Goal: Transaction & Acquisition: Subscribe to service/newsletter

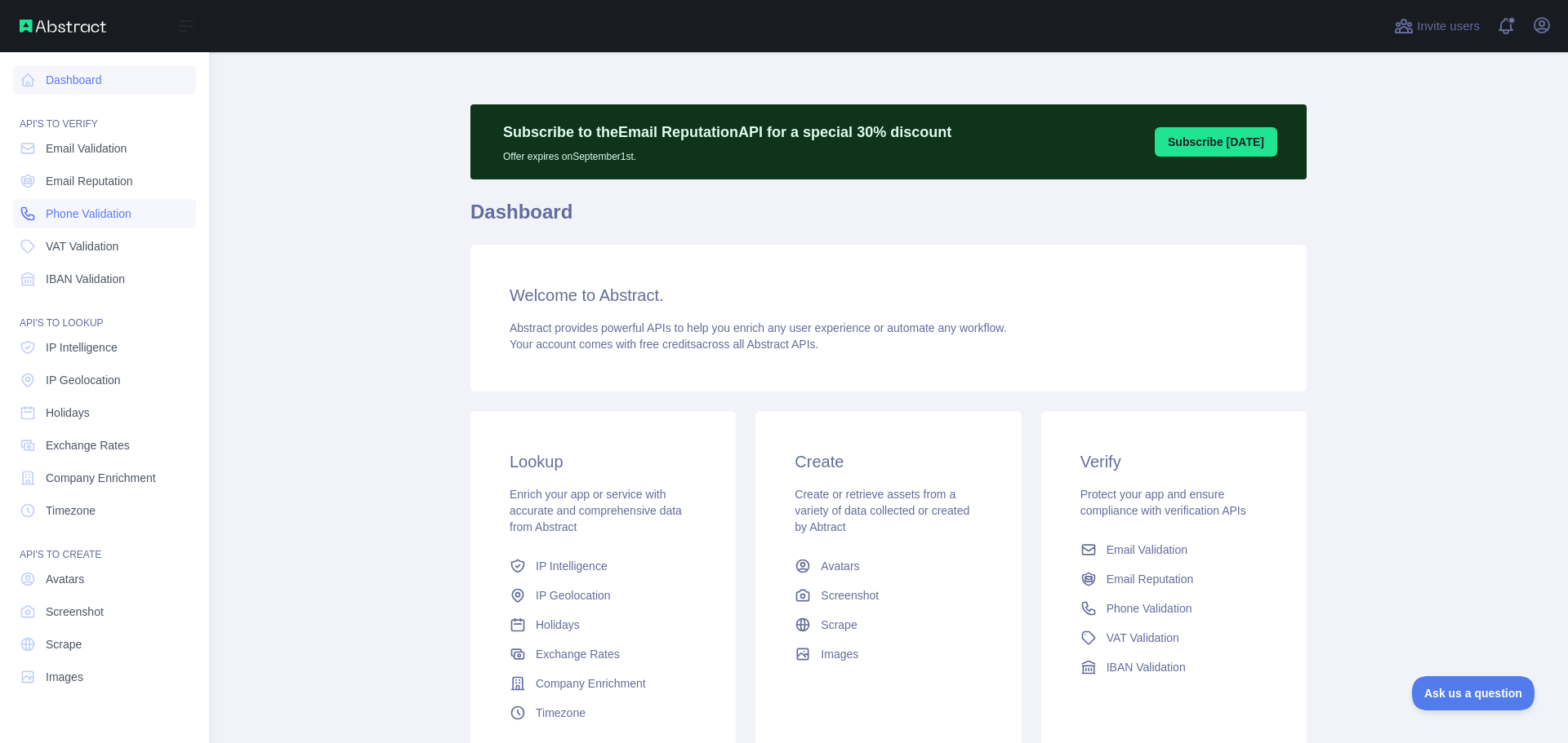
click at [118, 220] on span "Phone Validation" at bounding box center [88, 213] width 86 height 16
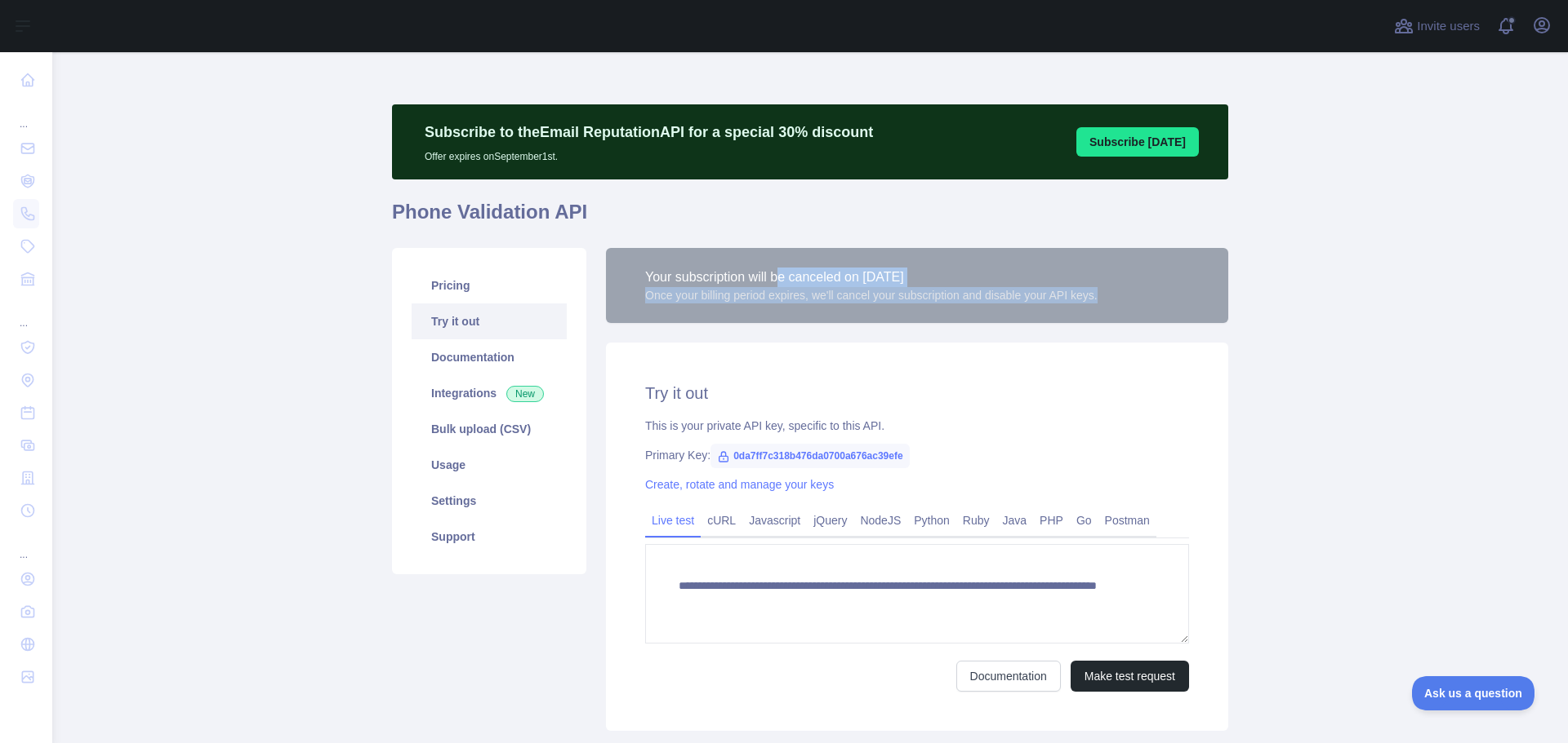
drag, startPoint x: 853, startPoint y: 289, endPoint x: 1130, endPoint y: 304, distance: 277.4
click at [1130, 304] on div "Your subscription will be canceled on [DATE] Once your billing period expires, …" at bounding box center [917, 286] width 622 height 75
click at [1082, 351] on div "**********" at bounding box center [917, 537] width 622 height 389
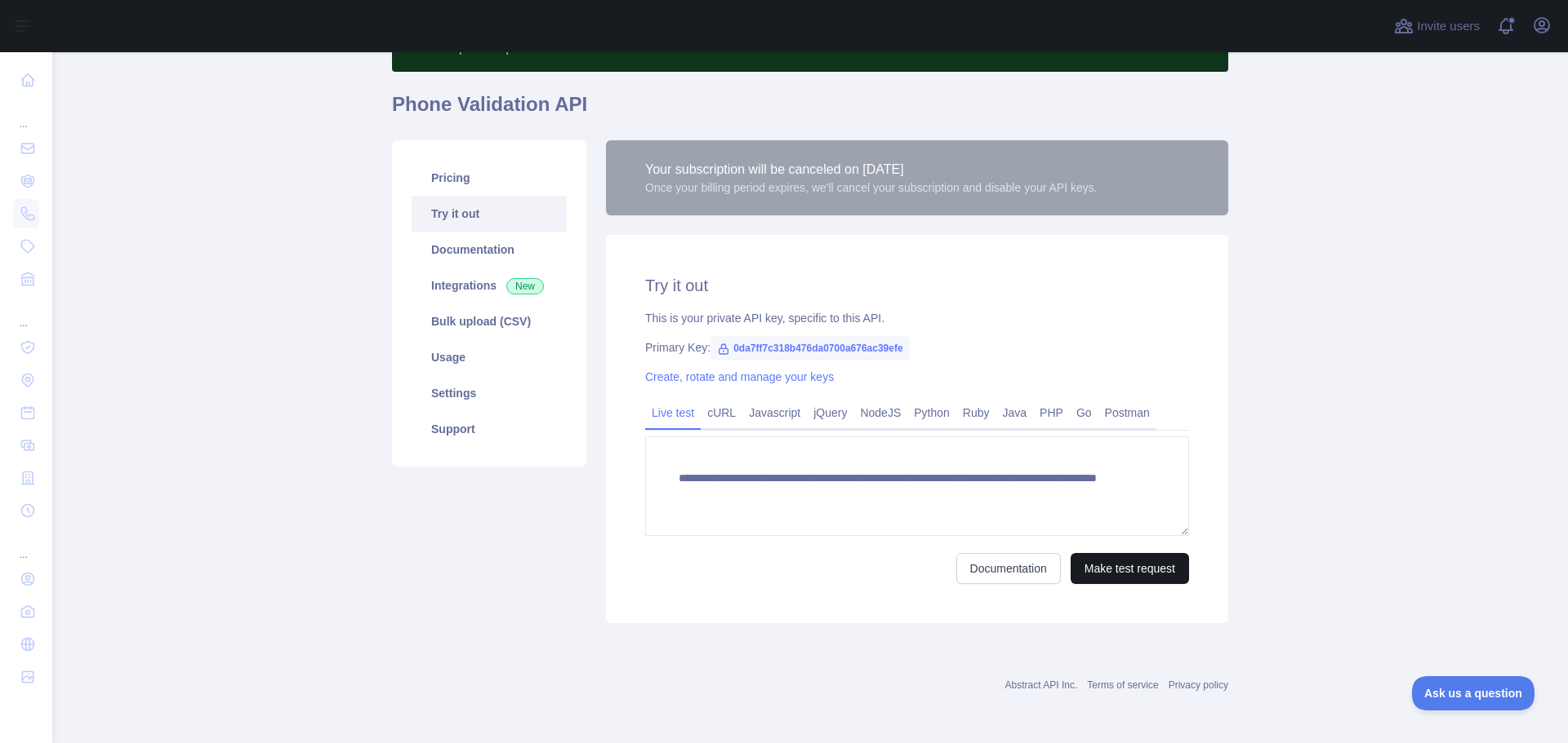
scroll to position [108, 0]
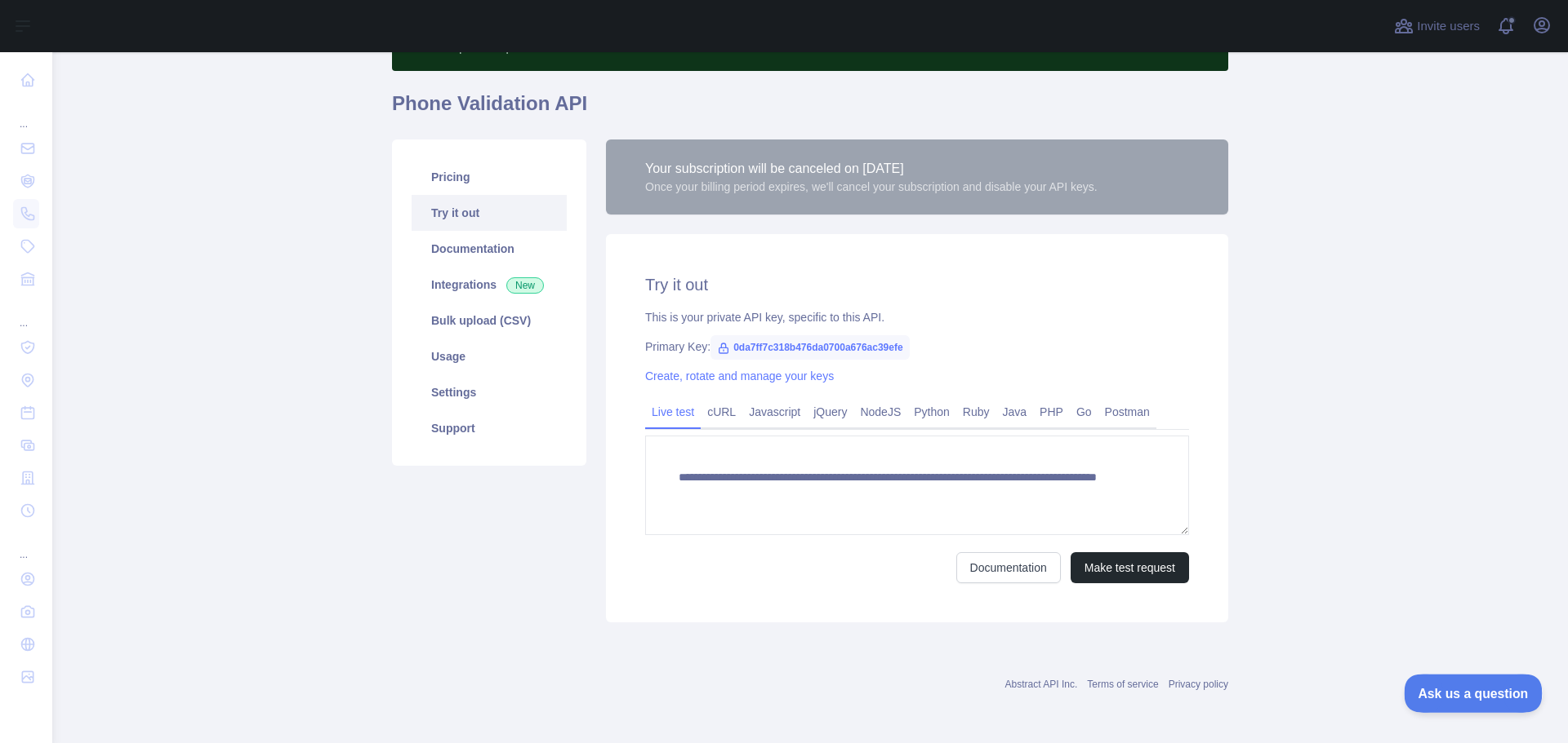
click at [1456, 694] on span "Ask us a question" at bounding box center [1465, 691] width 123 height 12
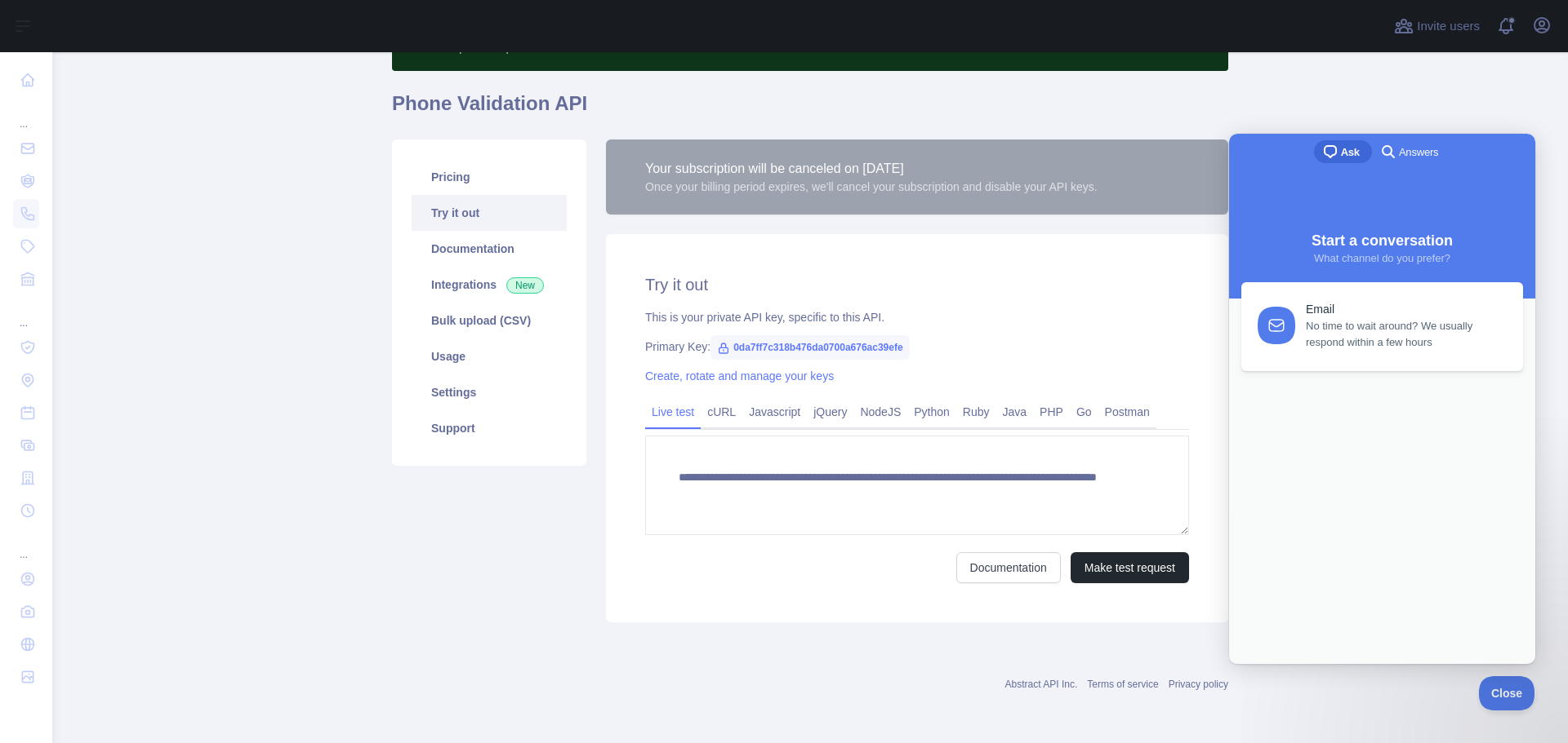
scroll to position [0, 0]
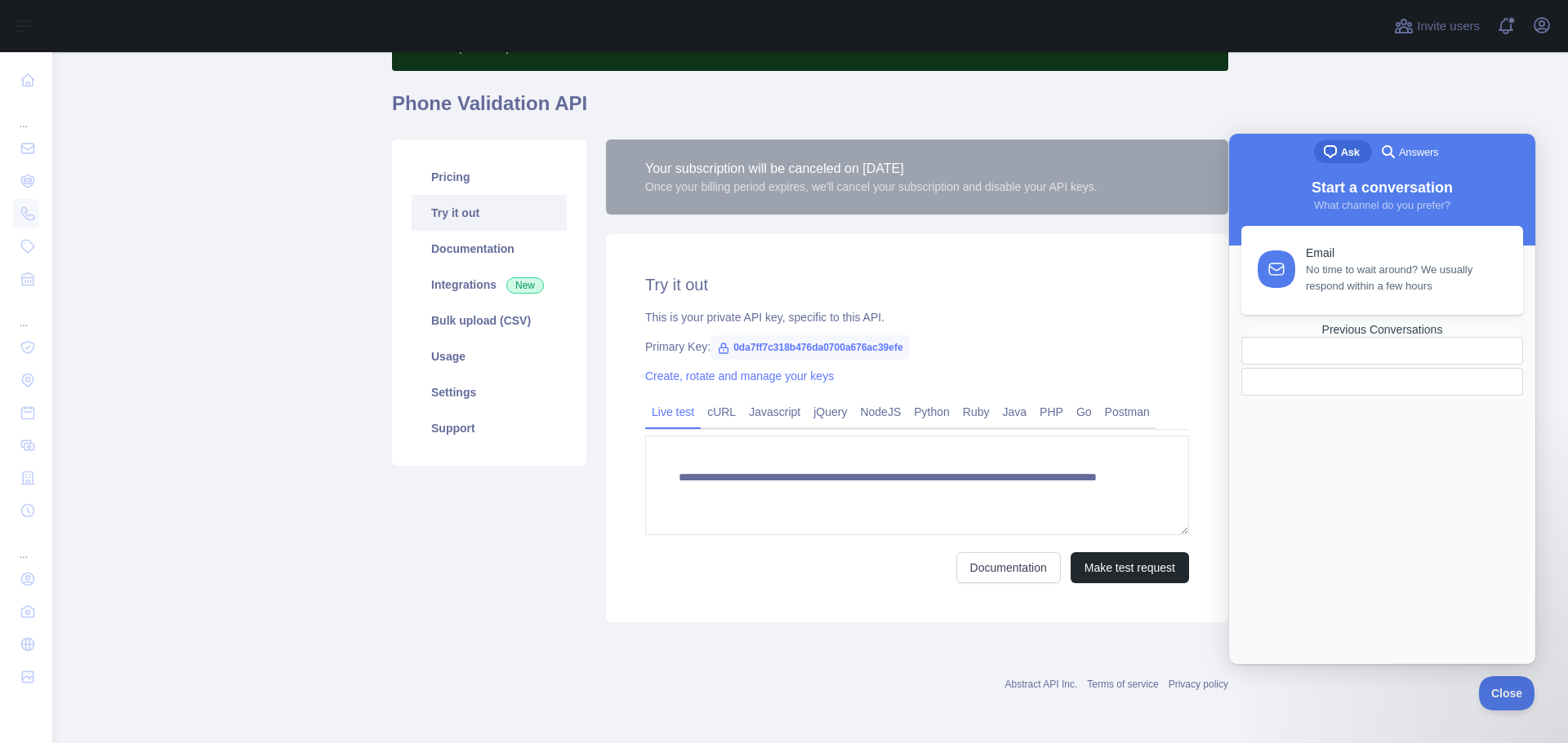
click at [1341, 288] on span "No time to wait around? We usually respond within a few hours" at bounding box center [1405, 278] width 199 height 33
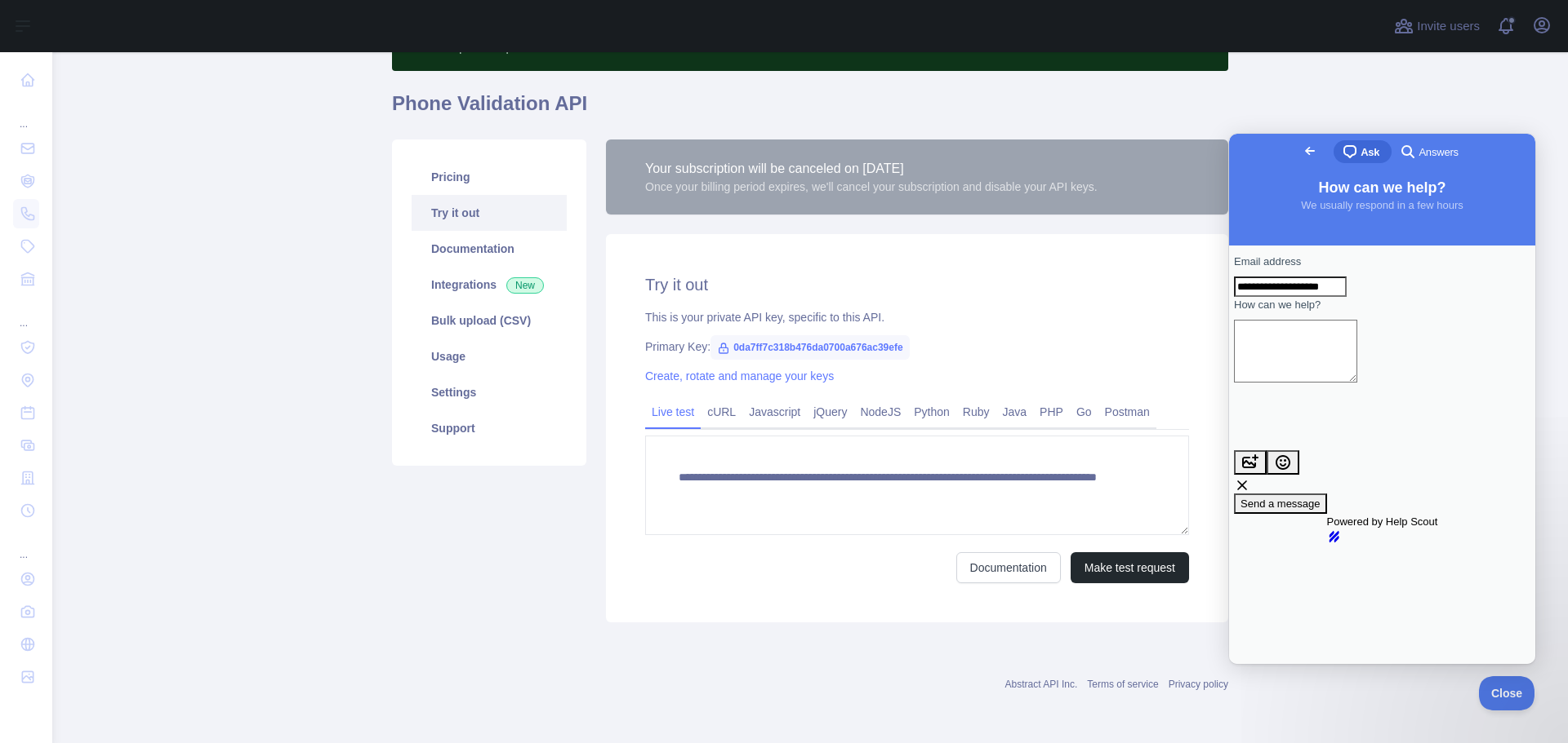
click at [1332, 368] on textarea "How can we help?" at bounding box center [1296, 351] width 124 height 63
type textarea "**********"
click at [1320, 498] on span "Send a message" at bounding box center [1280, 504] width 80 height 13
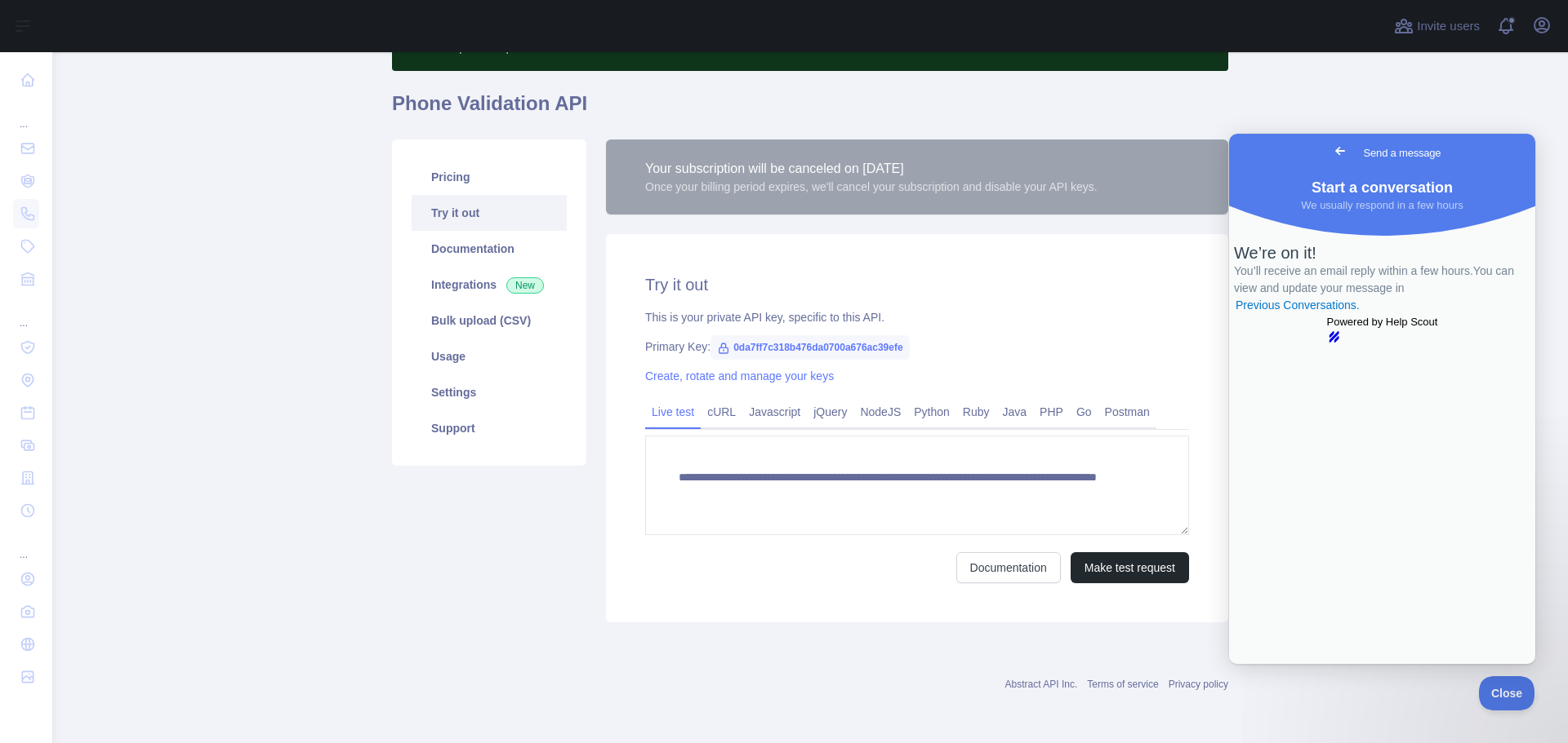
click at [871, 173] on div "Your subscription will be canceled on [DATE]" at bounding box center [871, 169] width 453 height 19
click at [513, 193] on link "Pricing" at bounding box center [489, 177] width 155 height 36
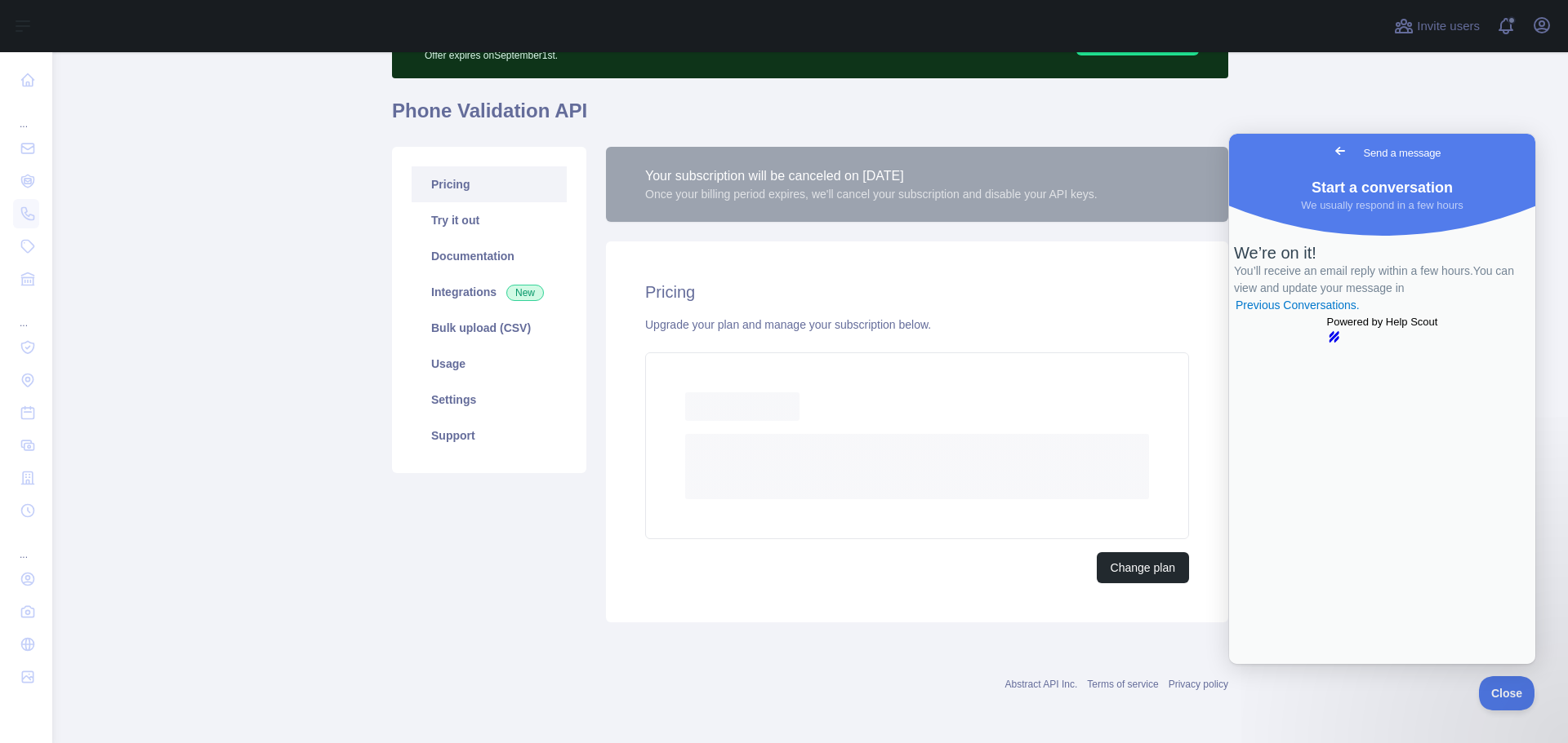
scroll to position [93, 0]
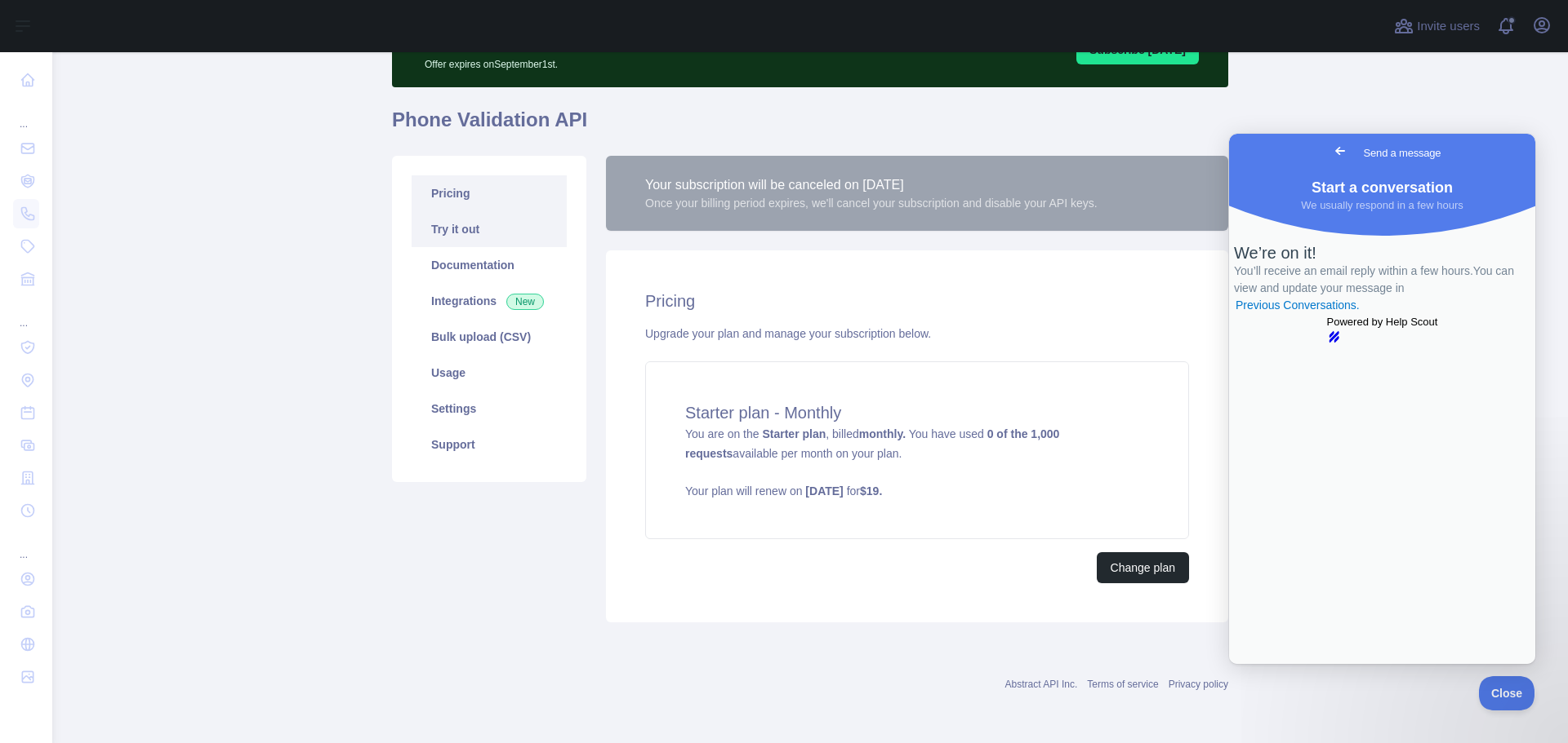
click at [513, 221] on link "Try it out" at bounding box center [489, 229] width 155 height 36
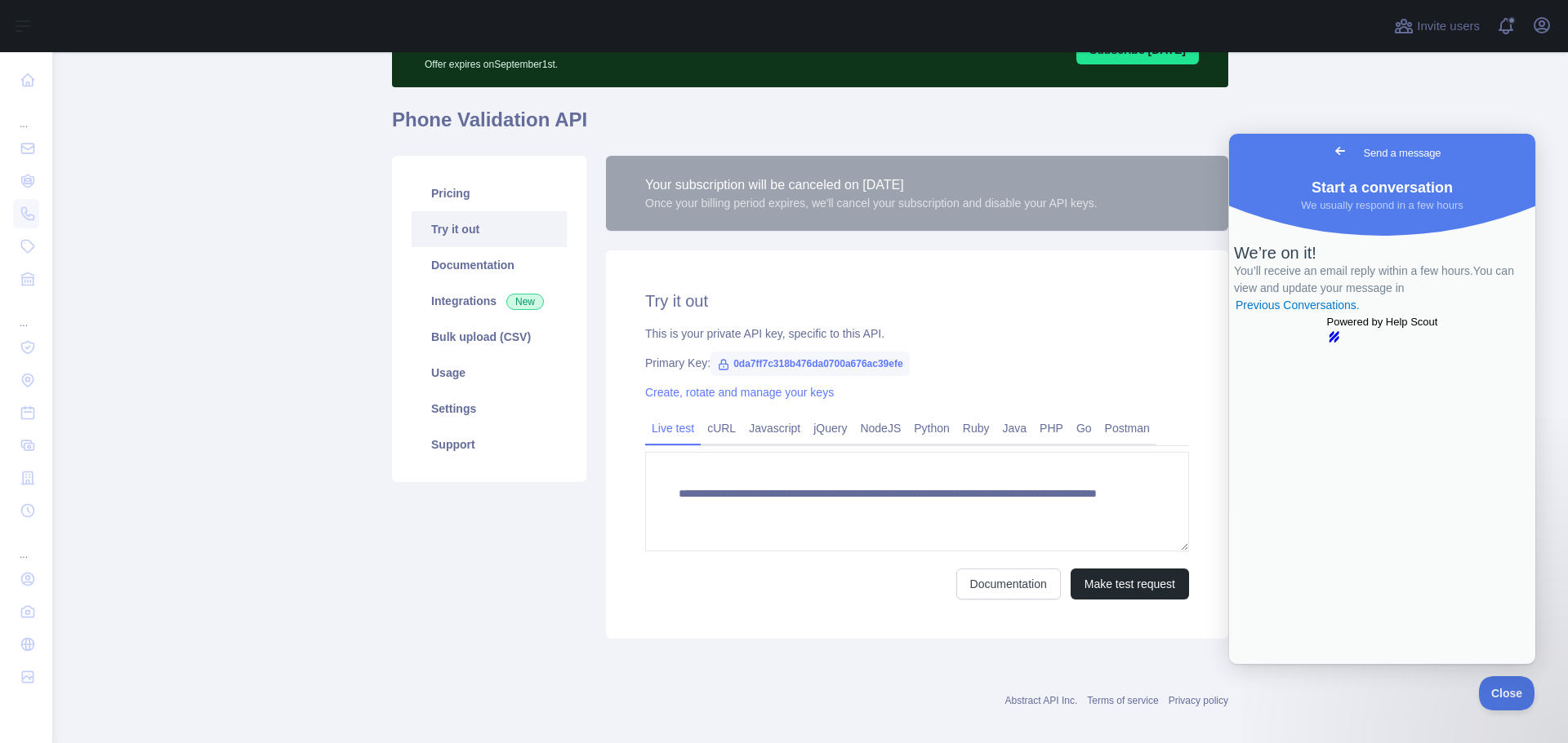
drag, startPoint x: 987, startPoint y: 192, endPoint x: 643, endPoint y: 201, distance: 344.1
click at [649, 197] on div "Your subscription will be canceled on [DATE] Once your billing period expires, …" at bounding box center [871, 193] width 453 height 36
click at [521, 279] on link "Documentation" at bounding box center [489, 264] width 155 height 36
click at [1330, 147] on span "Go back" at bounding box center [1340, 151] width 19 height 19
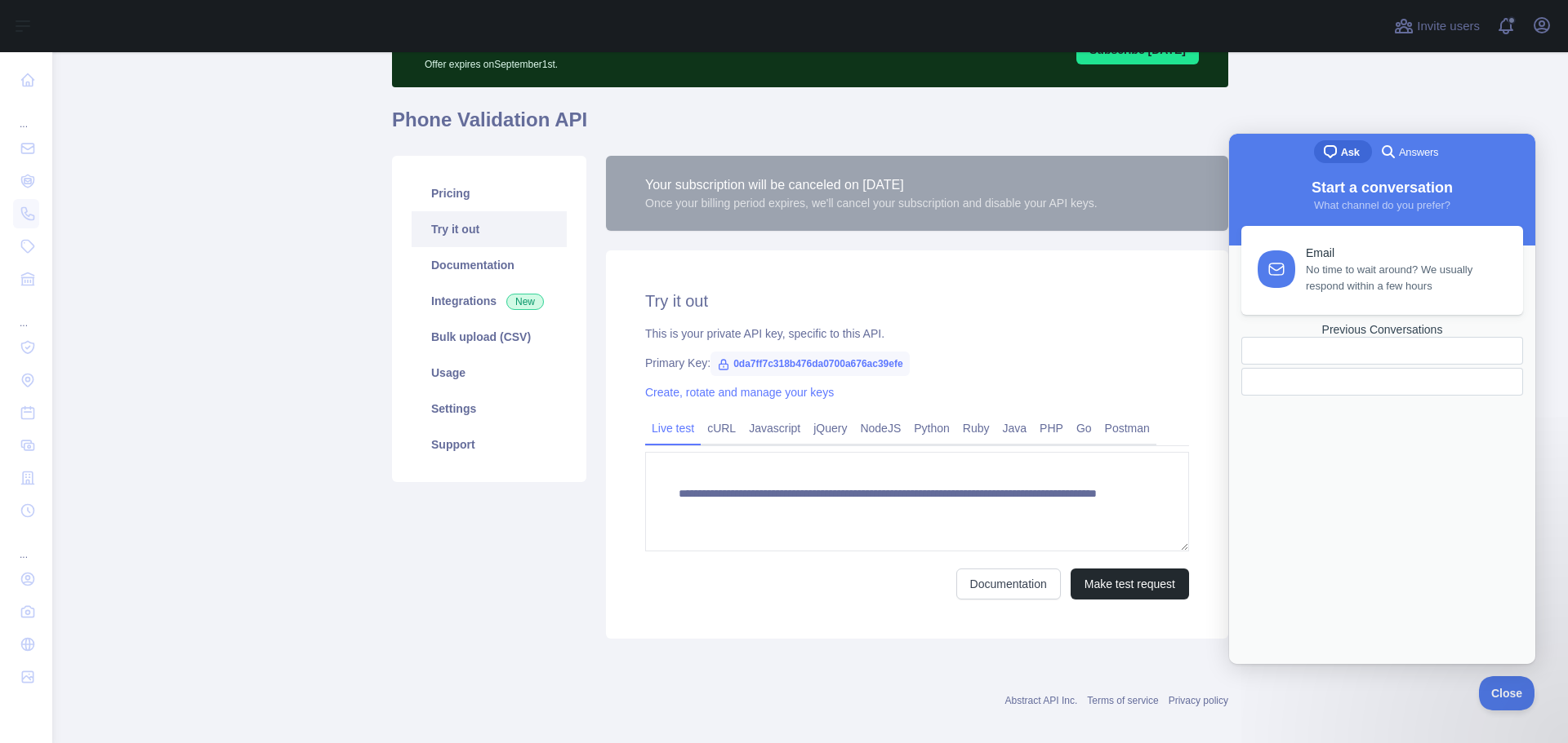
click at [1404, 289] on span "No time to wait around? We usually respond within a few hours" at bounding box center [1405, 278] width 199 height 33
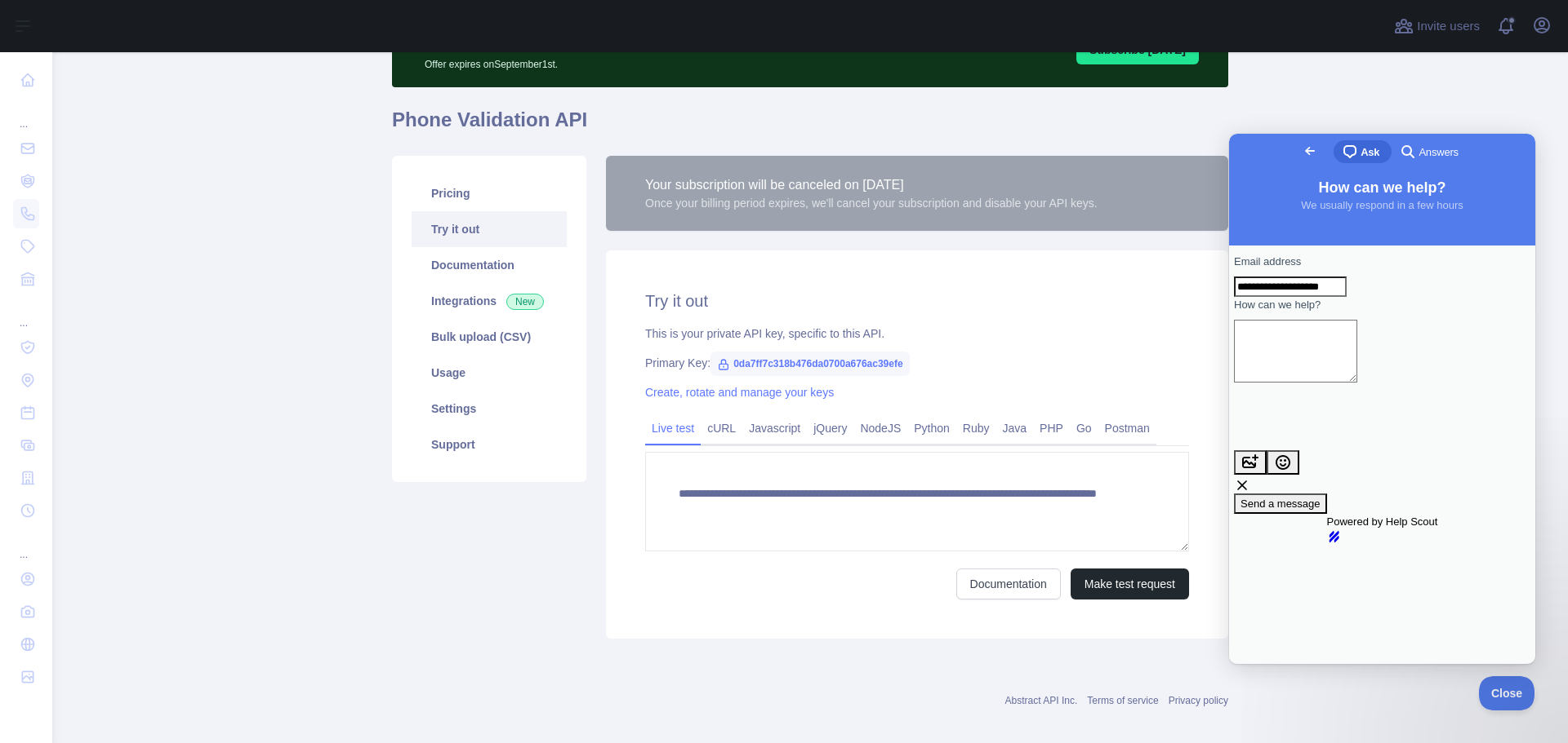
click at [1300, 152] on span "Go back" at bounding box center [1309, 151] width 19 height 19
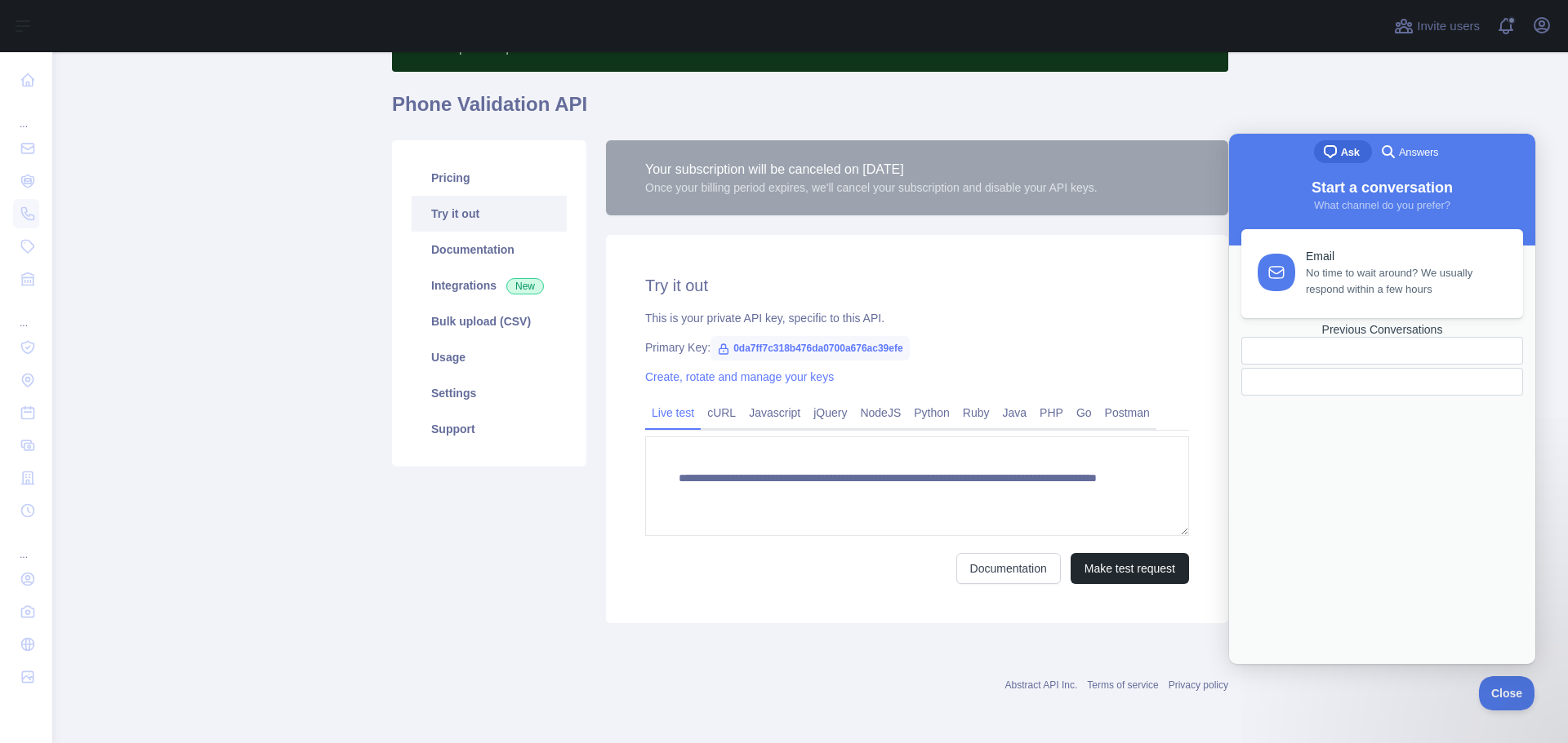
scroll to position [108, 0]
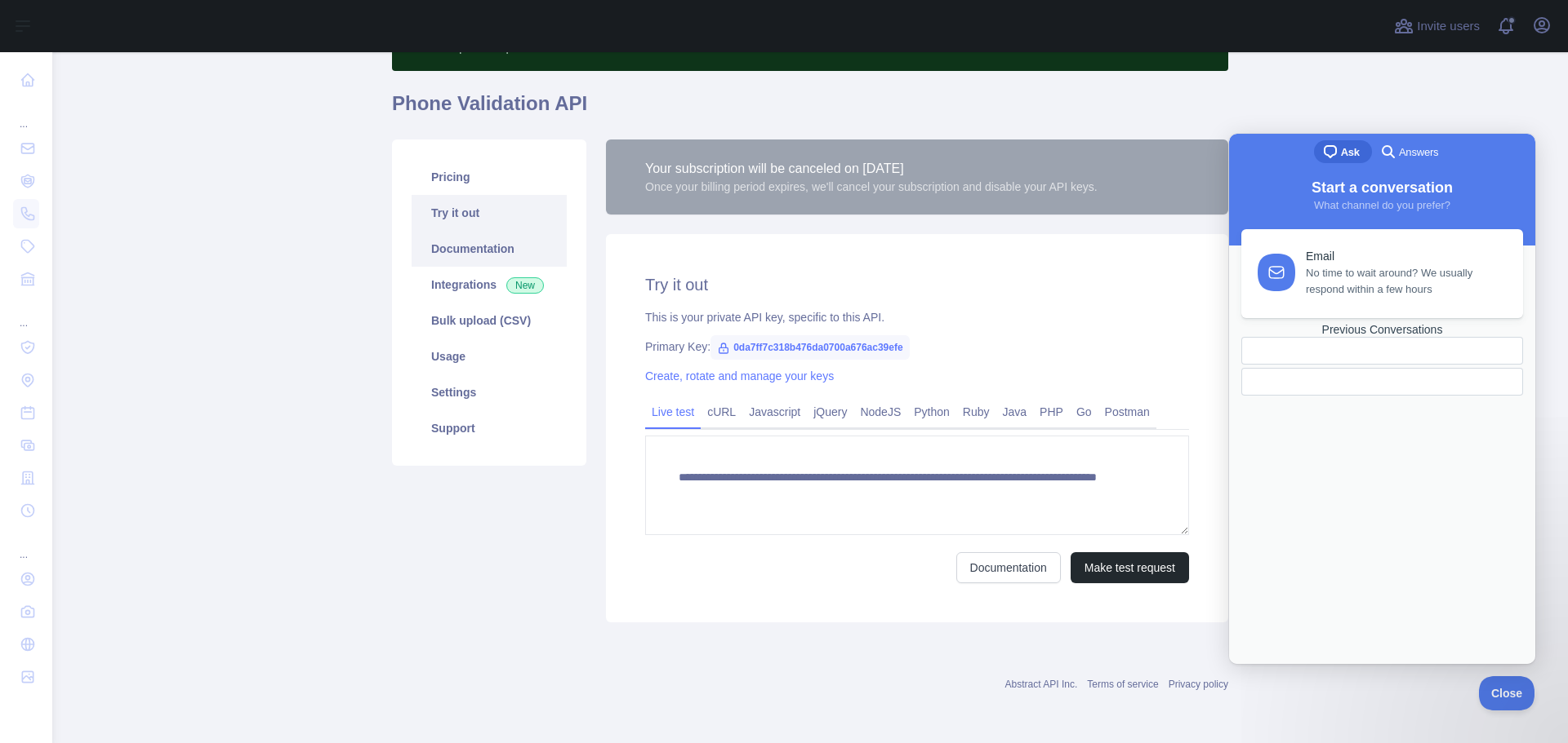
click at [473, 255] on link "Documentation" at bounding box center [489, 248] width 155 height 36
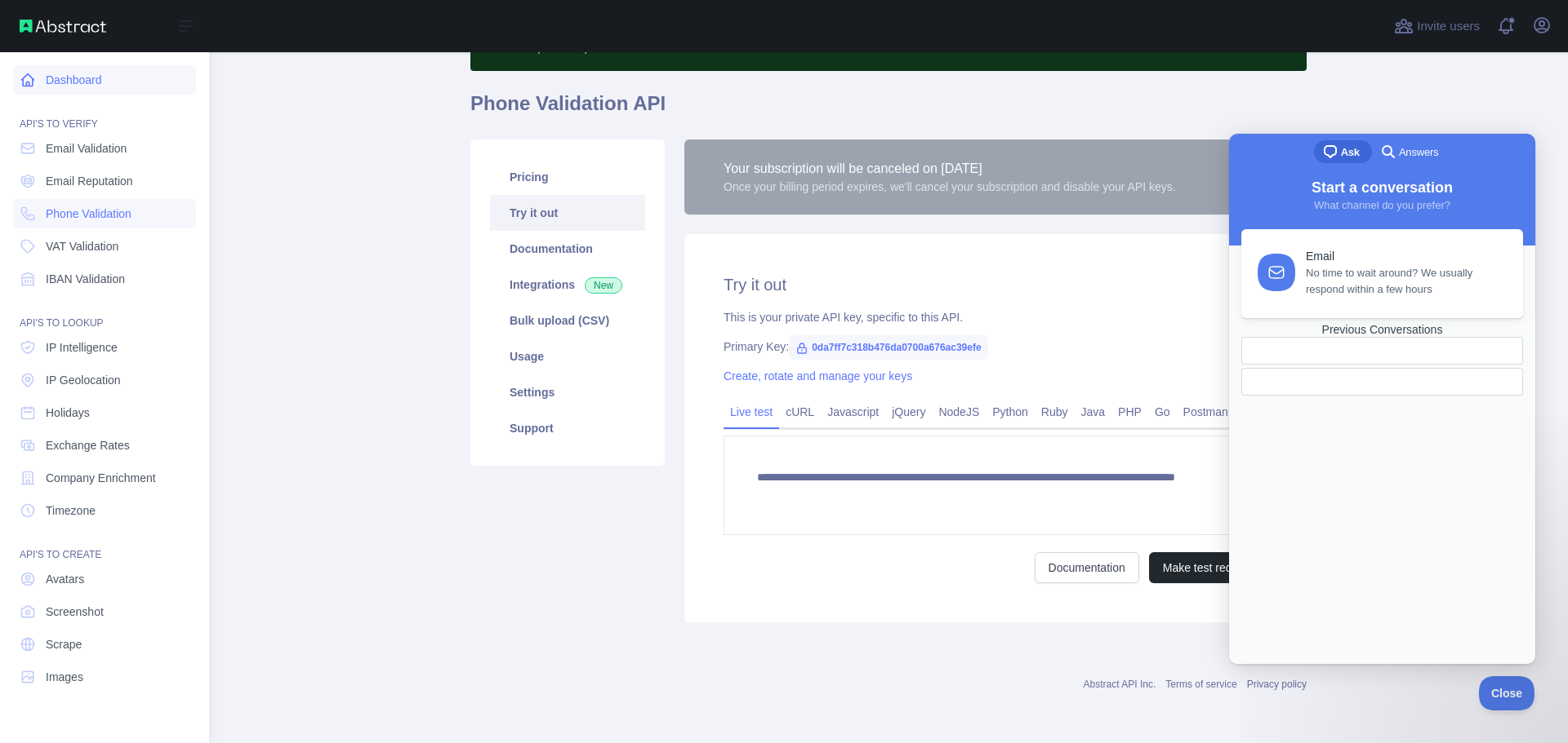
click at [113, 80] on link "Dashboard" at bounding box center [104, 80] width 182 height 29
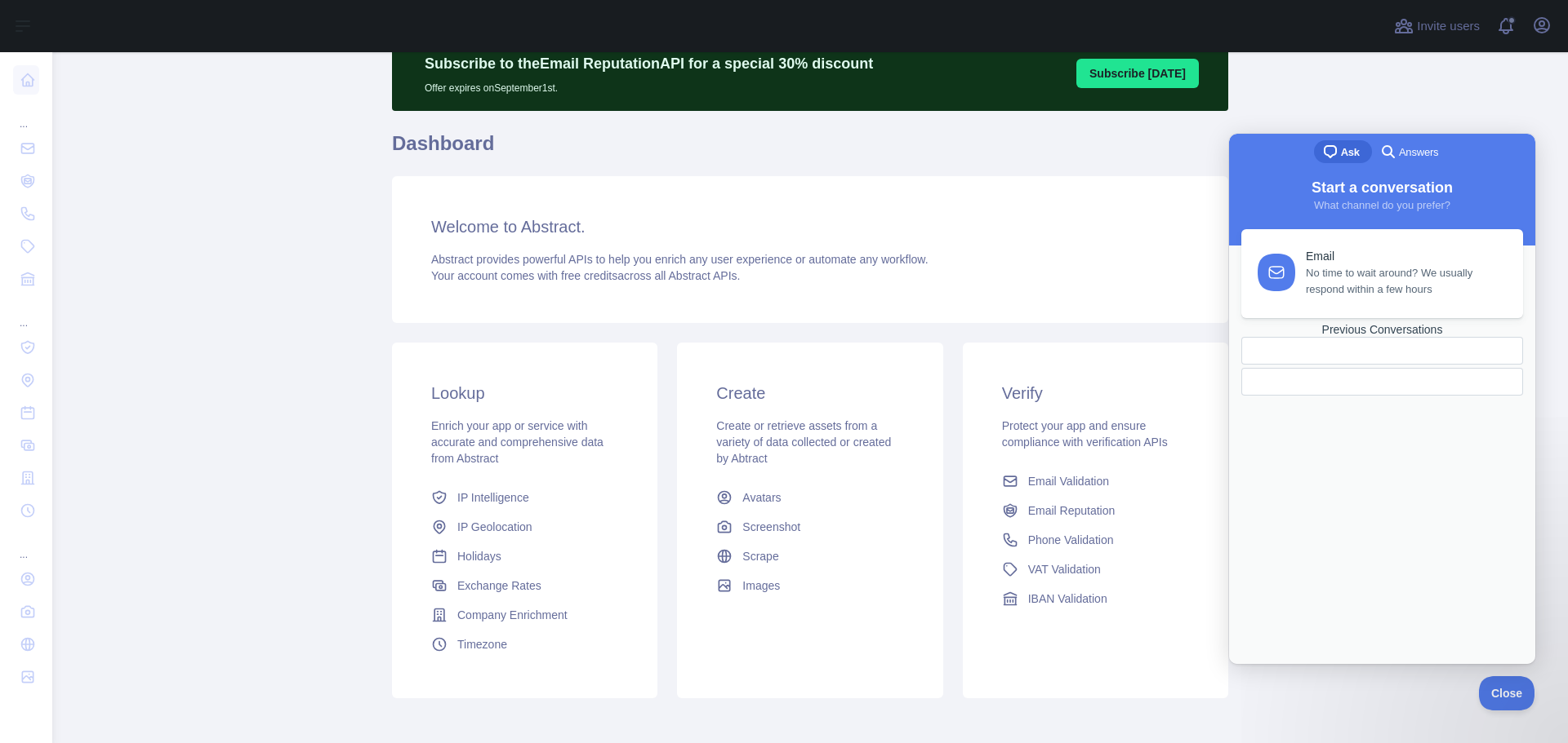
scroll to position [145, 0]
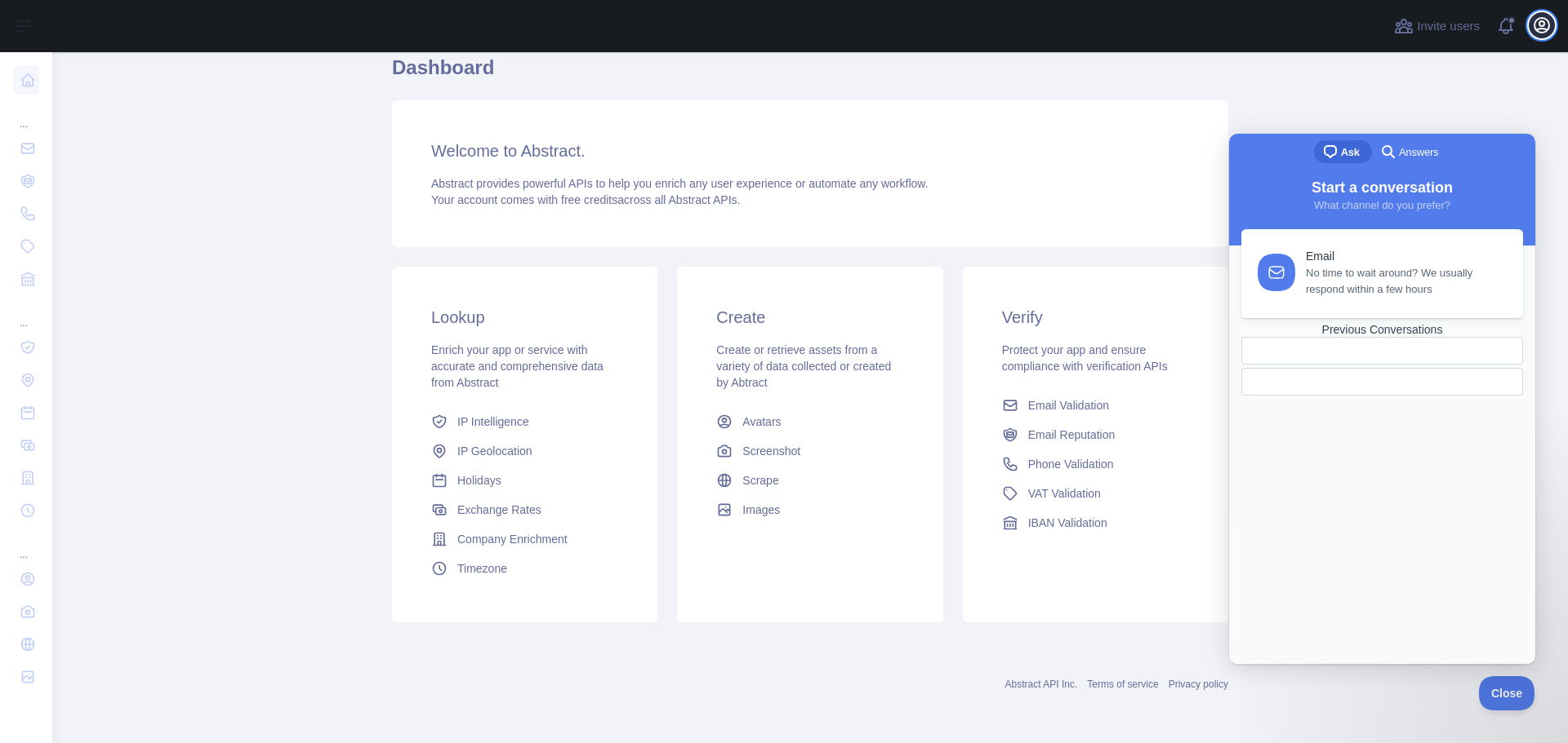
click at [1542, 22] on icon "button" at bounding box center [1542, 25] width 19 height 19
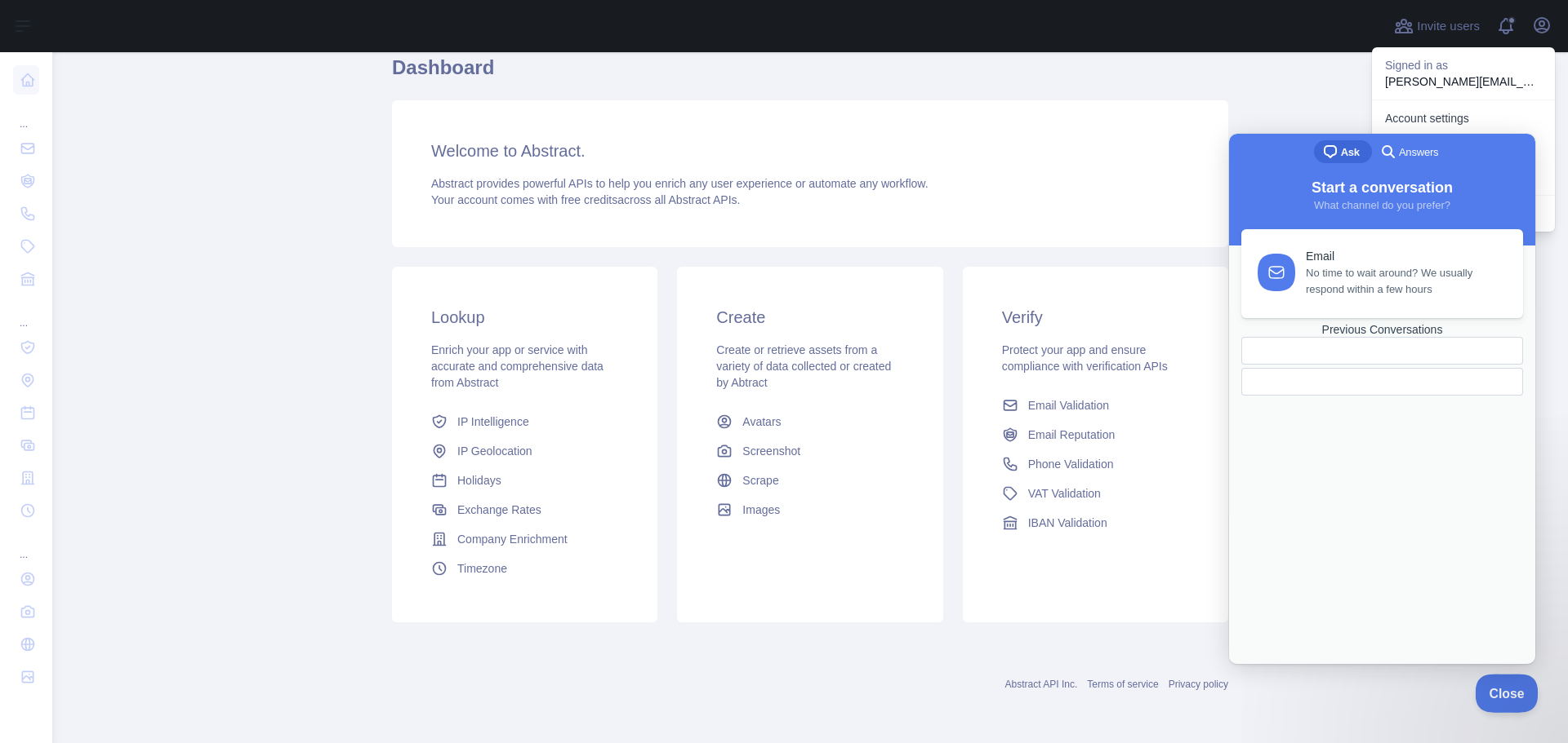
drag, startPoint x: 1505, startPoint y: 691, endPoint x: 1568, endPoint y: 690, distance: 63.0
click at [1505, 691] on span "Close" at bounding box center [1502, 691] width 56 height 12
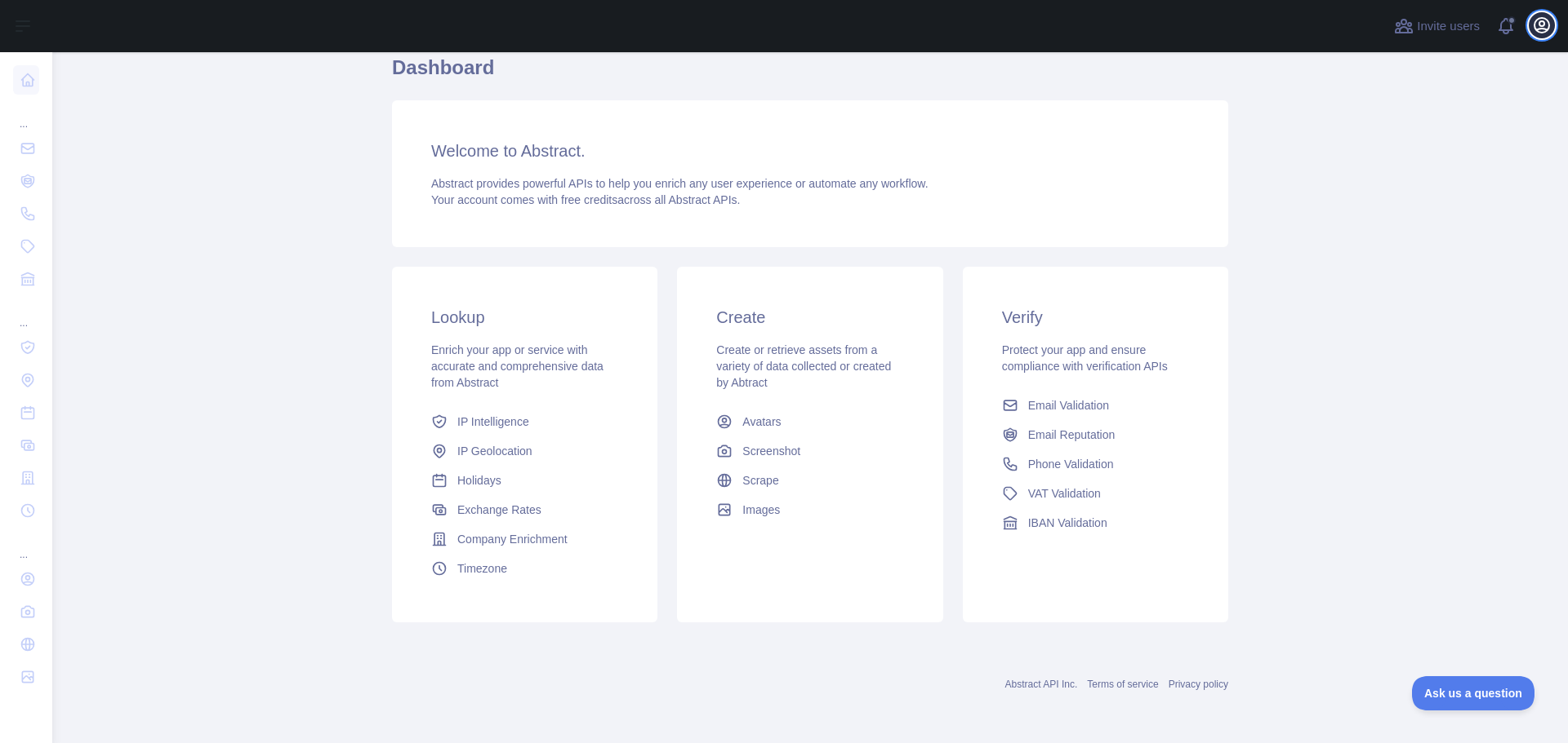
click at [1543, 29] on icon "button" at bounding box center [1541, 25] width 14 height 14
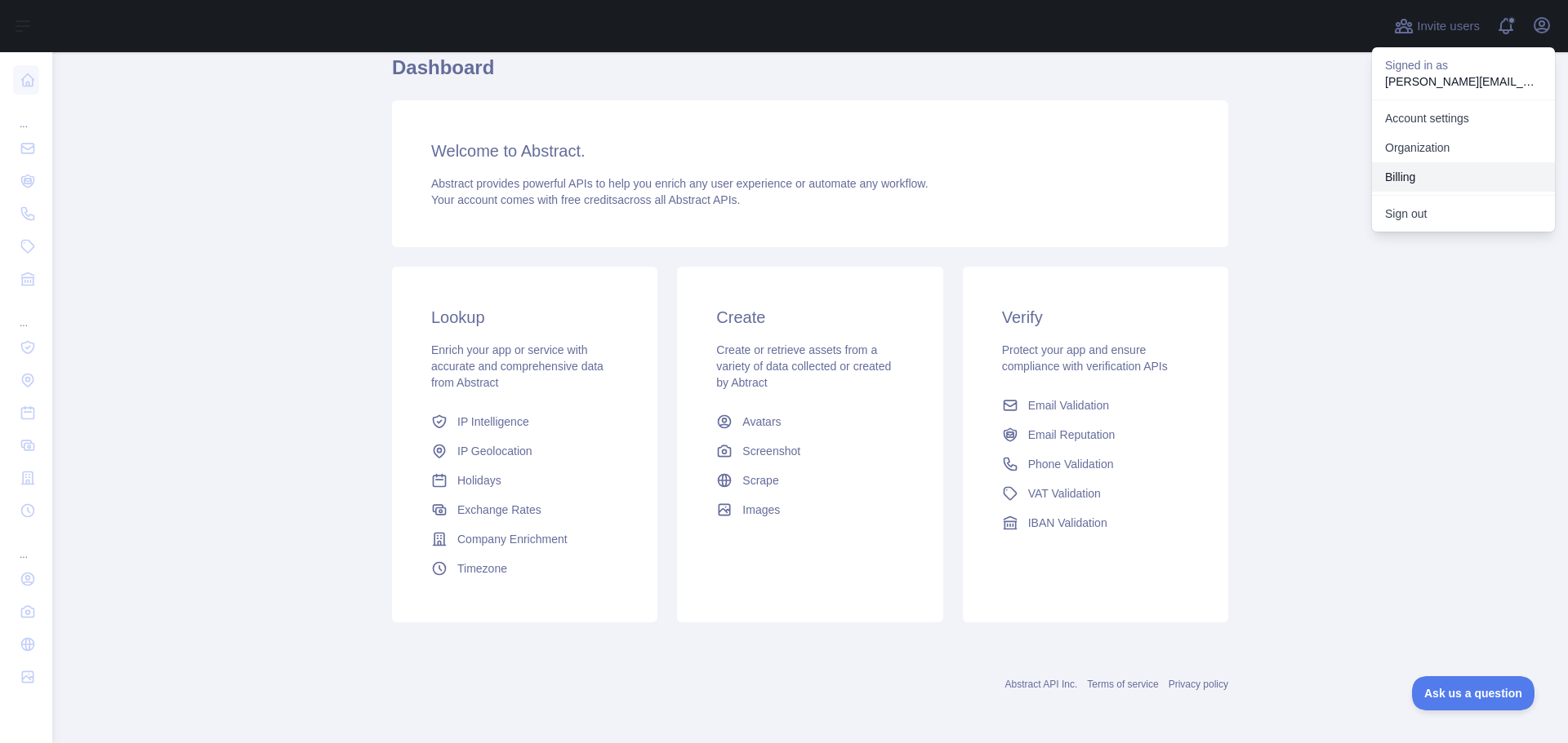
click at [1432, 167] on button "Billing" at bounding box center [1463, 177] width 182 height 29
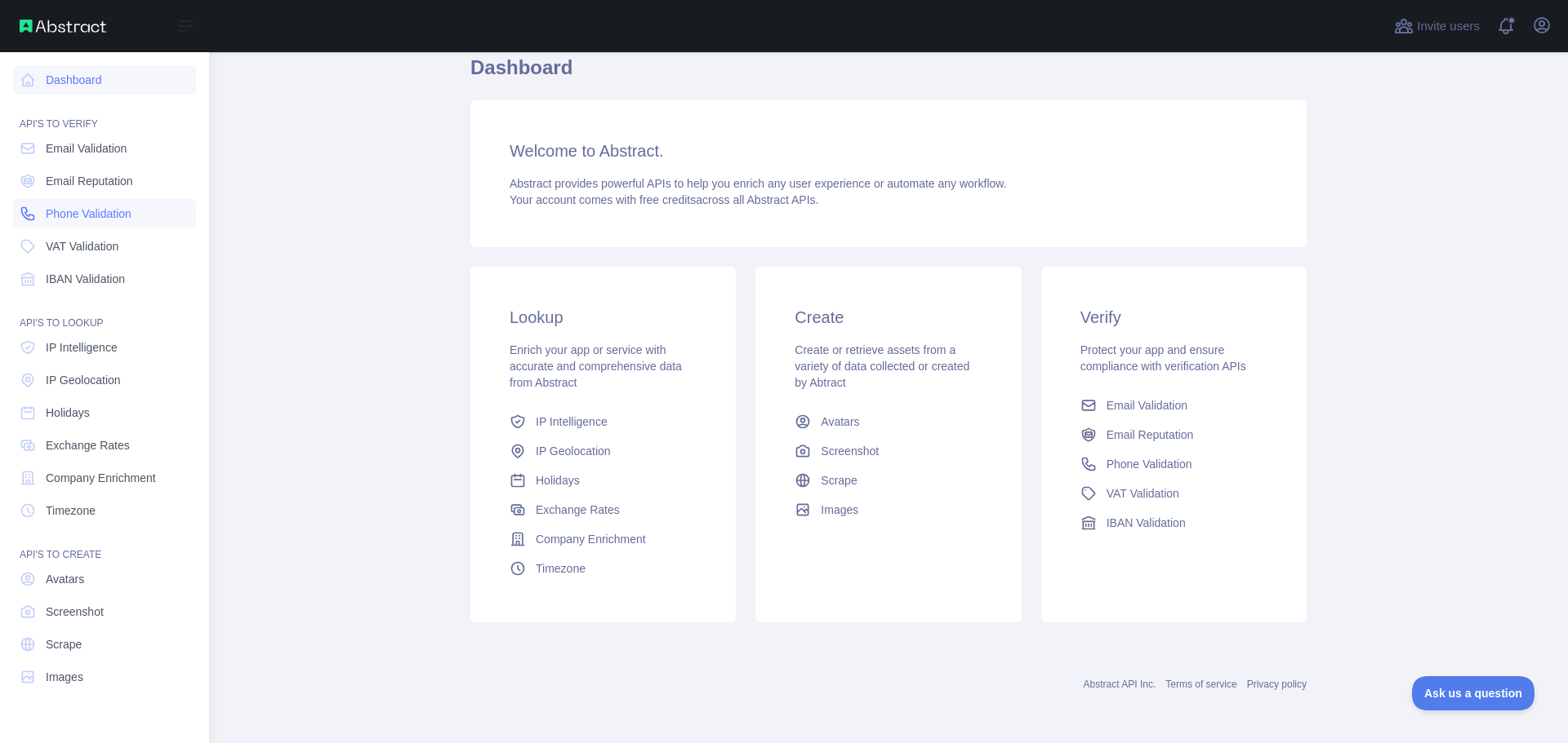
click at [125, 212] on span "Phone Validation" at bounding box center [88, 213] width 86 height 16
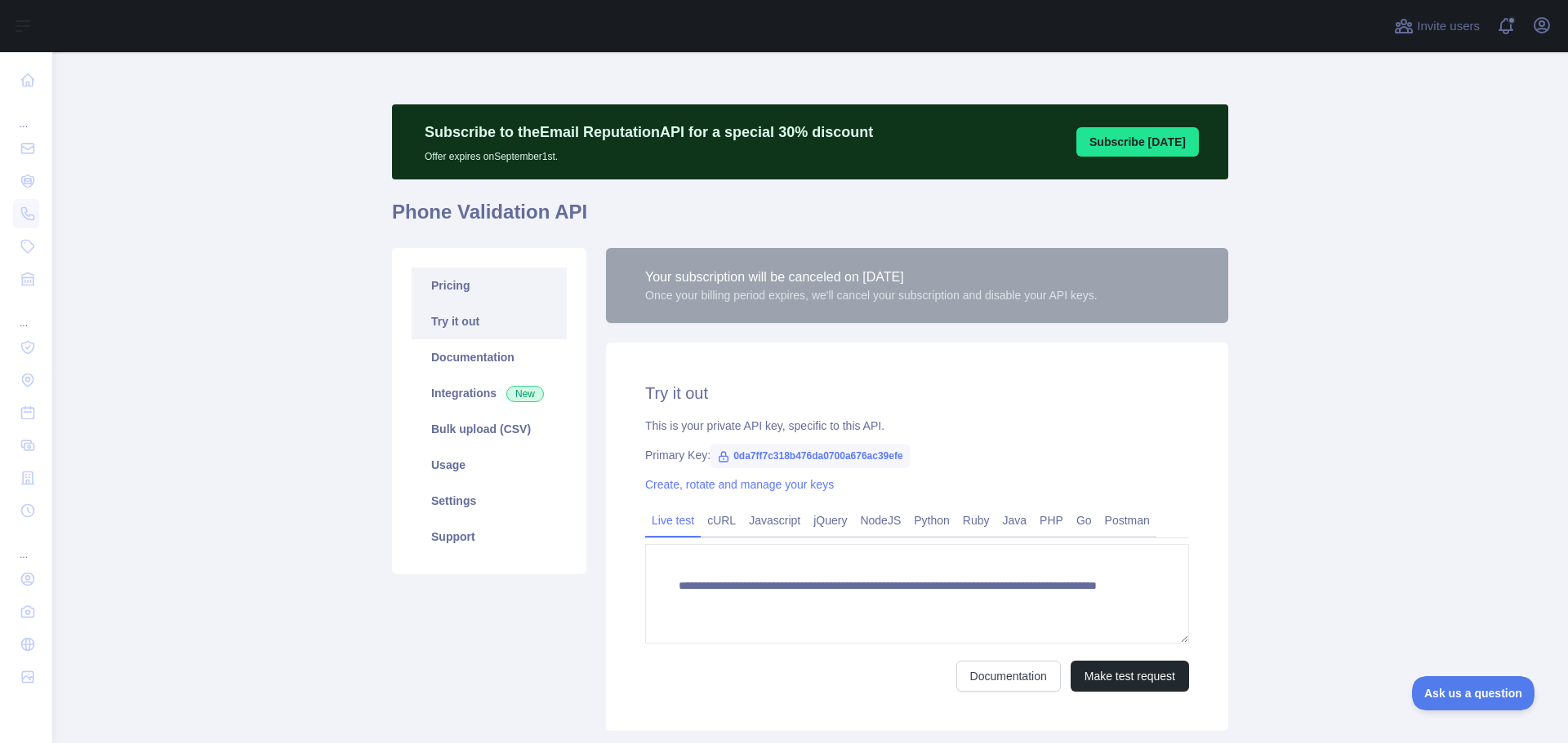
click at [482, 293] on link "Pricing" at bounding box center [489, 285] width 155 height 36
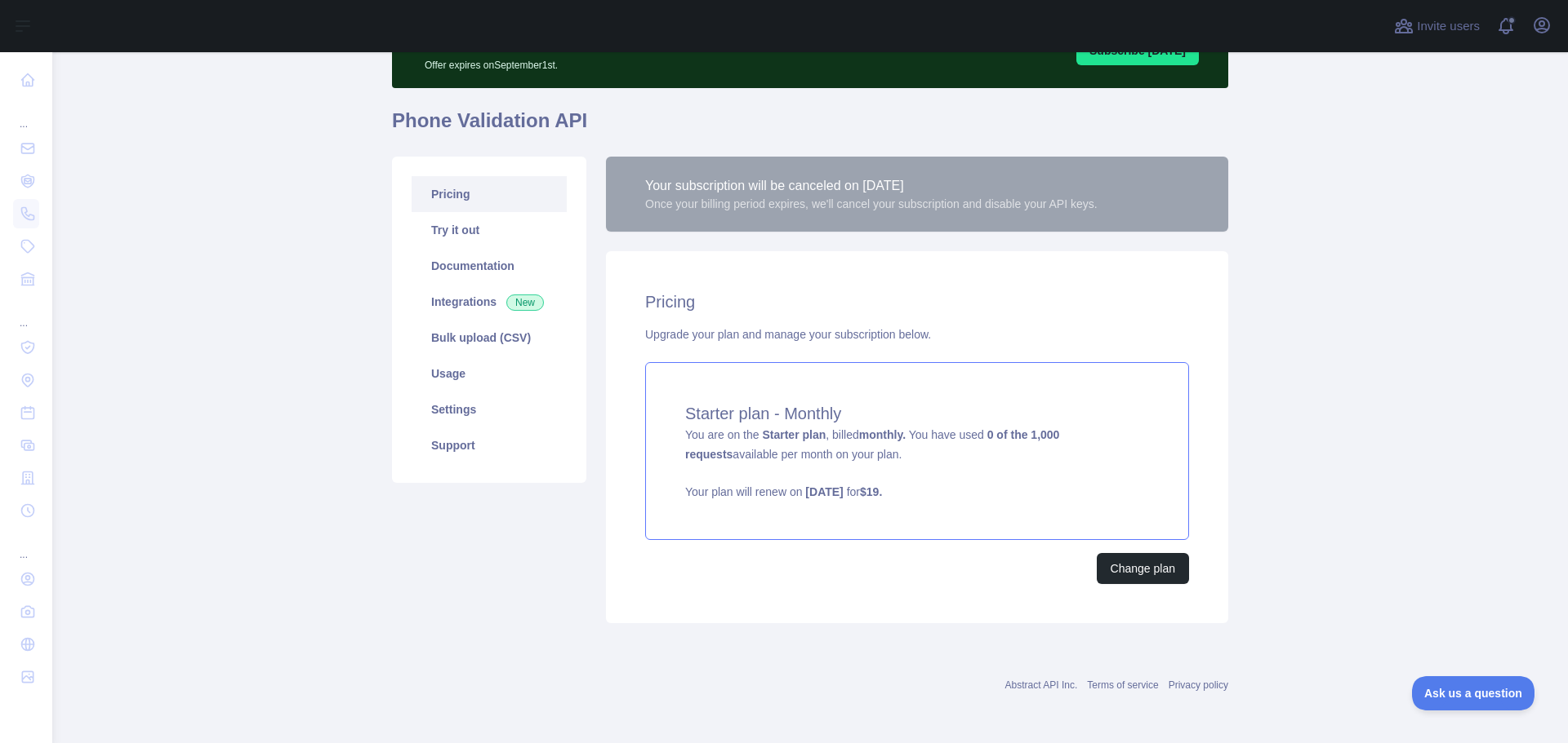
scroll to position [93, 0]
click at [1145, 564] on button "Change plan" at bounding box center [1143, 568] width 93 height 31
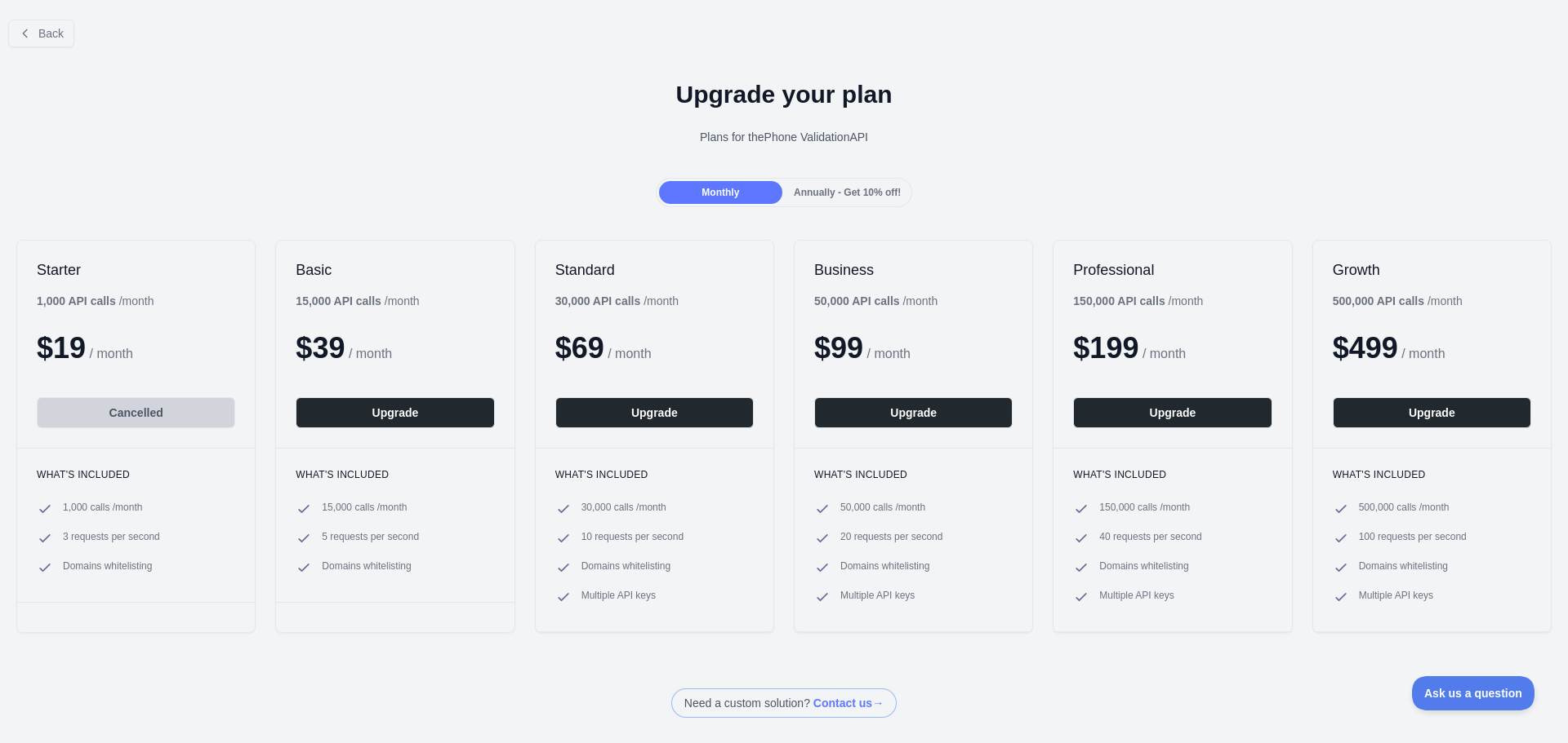
click at [826, 182] on div "Annually - Get 10% off!" at bounding box center [848, 193] width 124 height 23
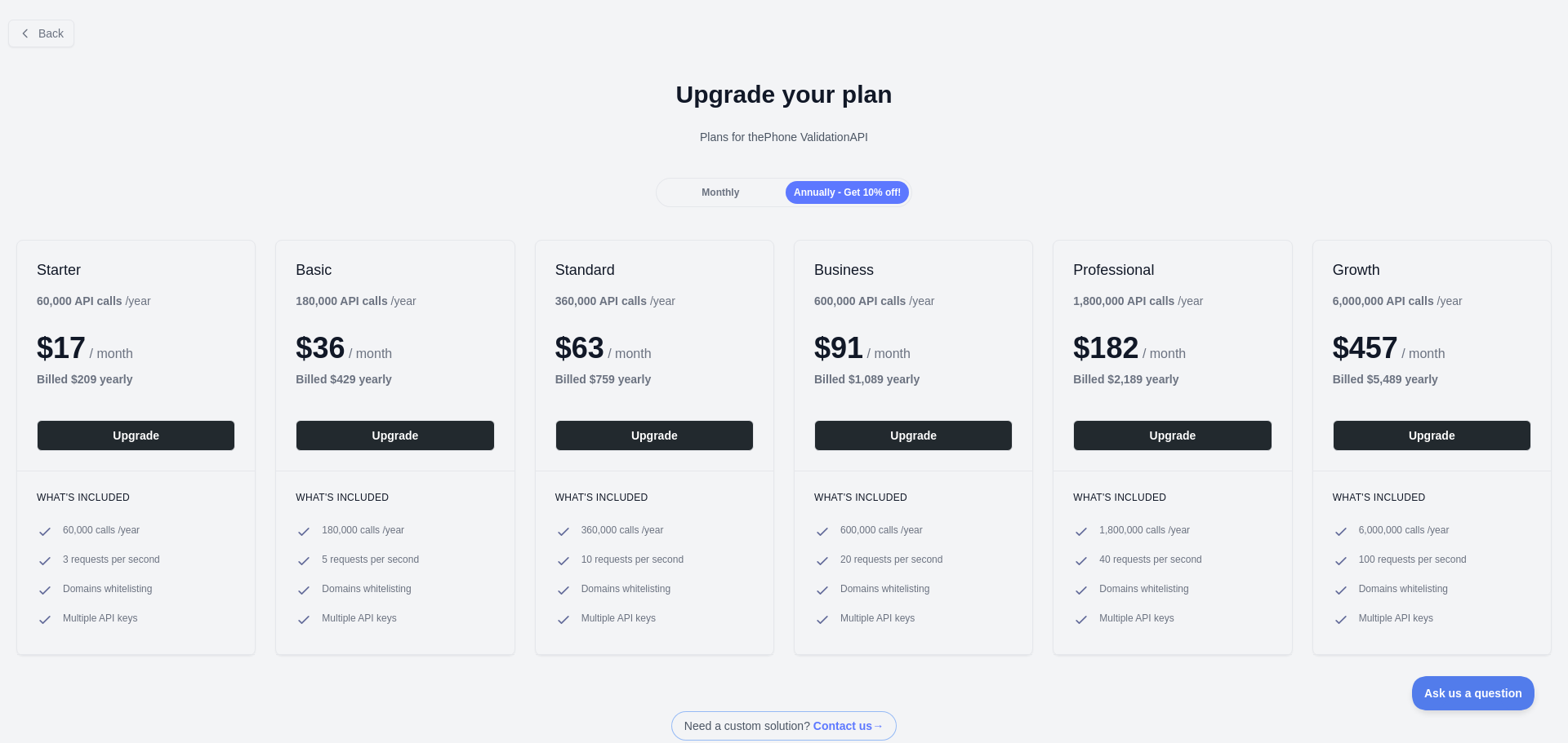
click at [705, 191] on span "Monthly" at bounding box center [719, 193] width 38 height 12
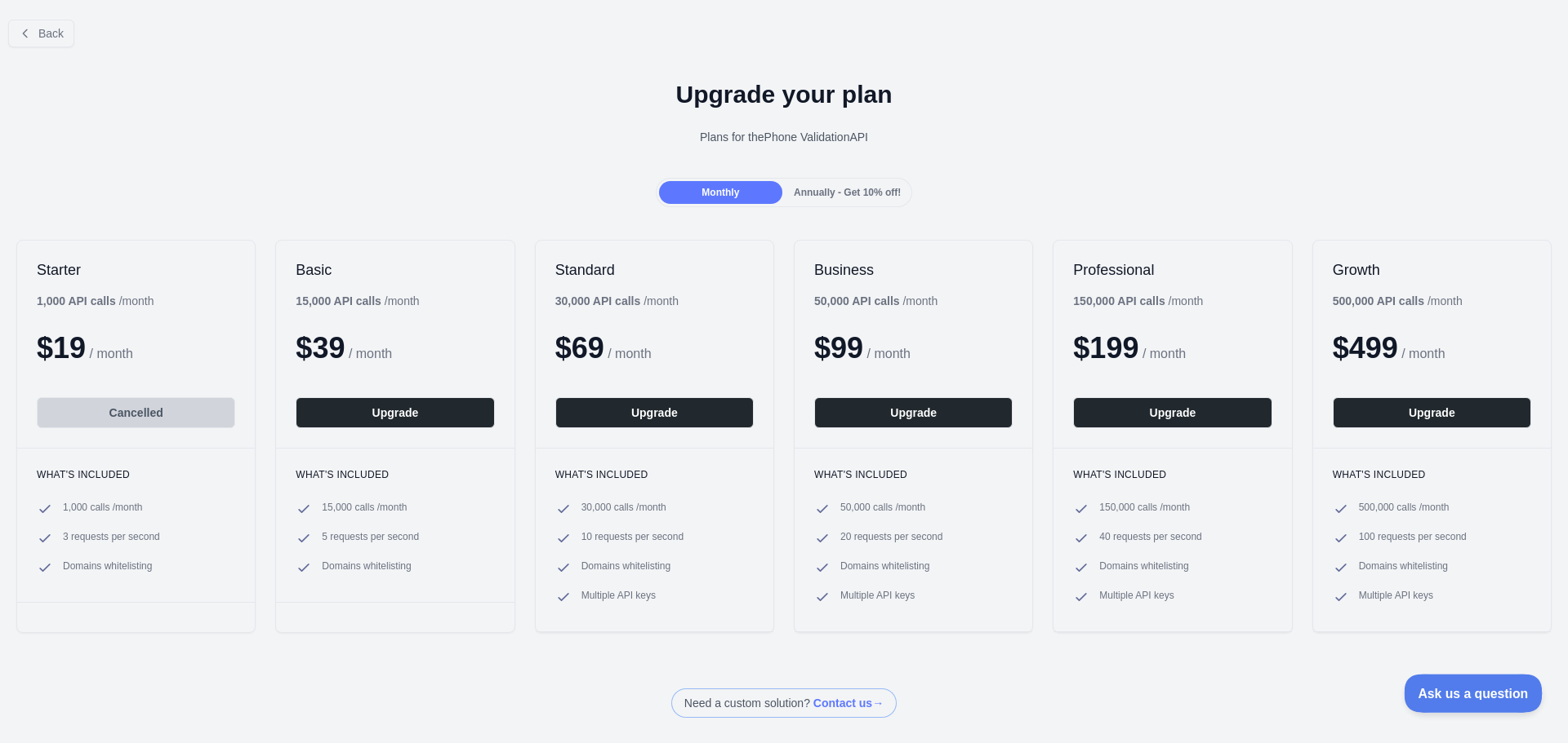
click at [1466, 696] on span "Ask us a question" at bounding box center [1465, 691] width 123 height 12
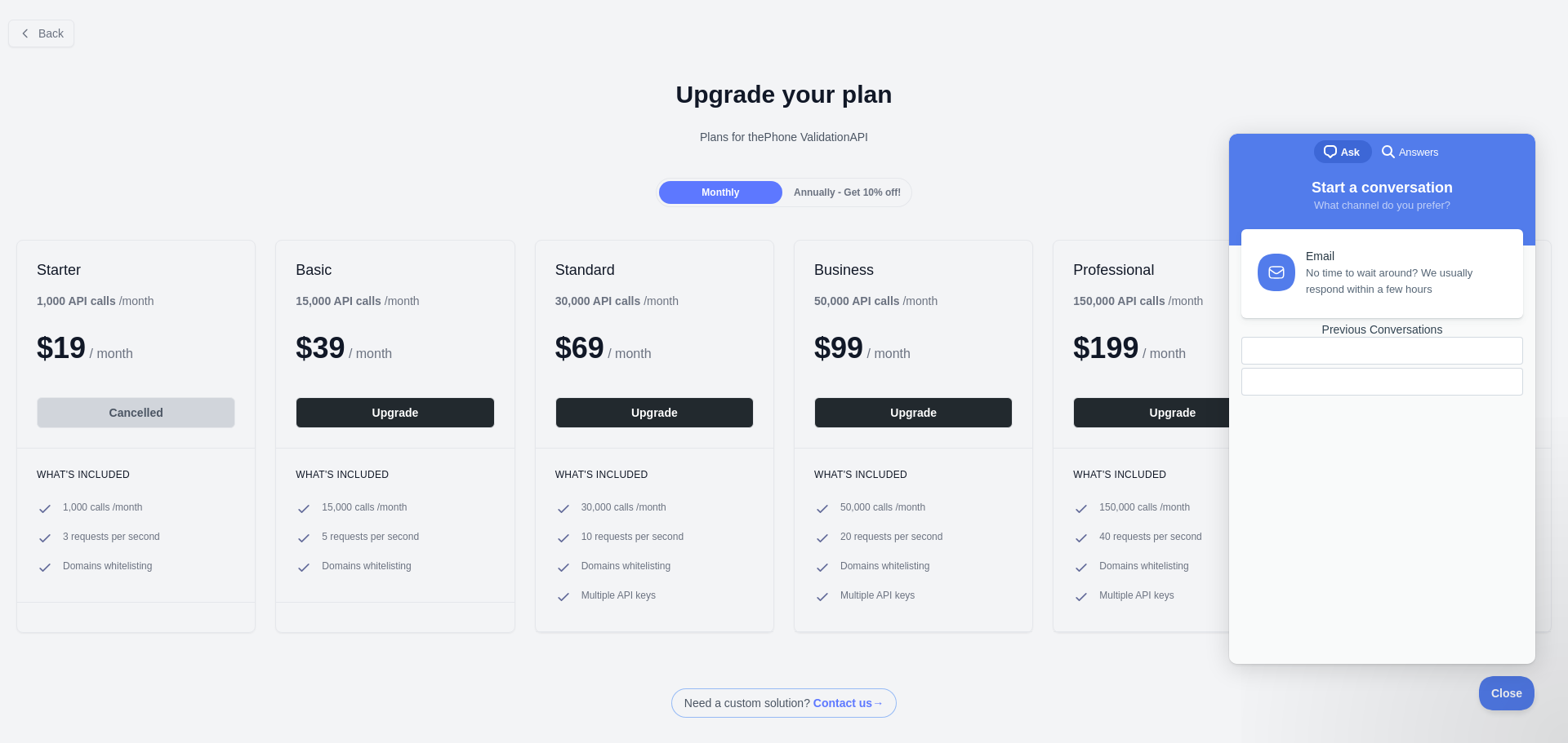
click at [1459, 87] on h1 "Upgrade your plan" at bounding box center [784, 95] width 1542 height 29
